Goal: Transaction & Acquisition: Subscribe to service/newsletter

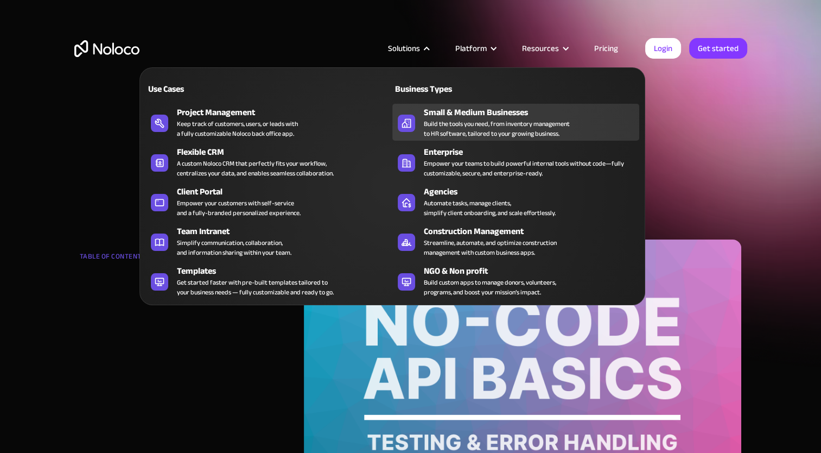
click at [431, 116] on div "Small & Medium Businesses" at bounding box center [534, 112] width 220 height 13
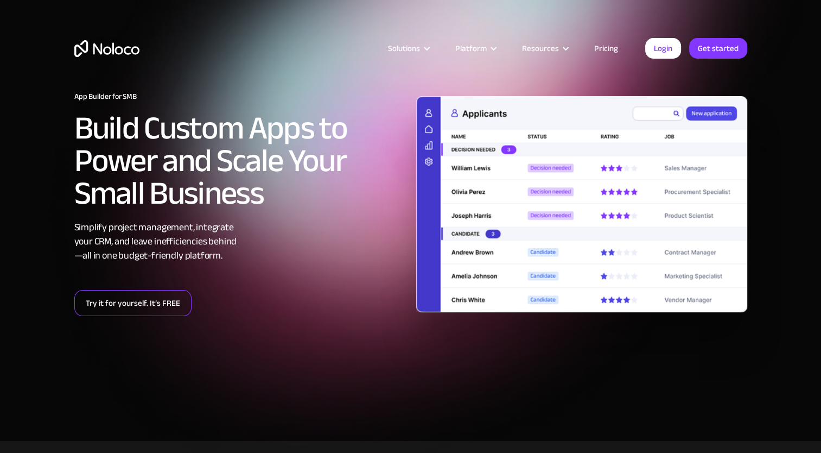
click at [157, 300] on link "Try it for yourself. It’s FREE" at bounding box center [132, 303] width 117 height 26
